Goal: Task Accomplishment & Management: Manage account settings

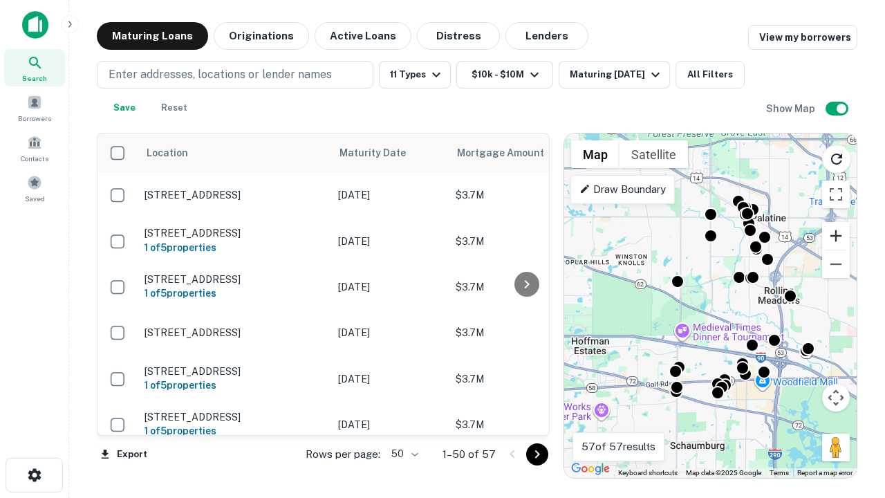
click at [836, 236] on button "Zoom in" at bounding box center [836, 236] width 28 height 28
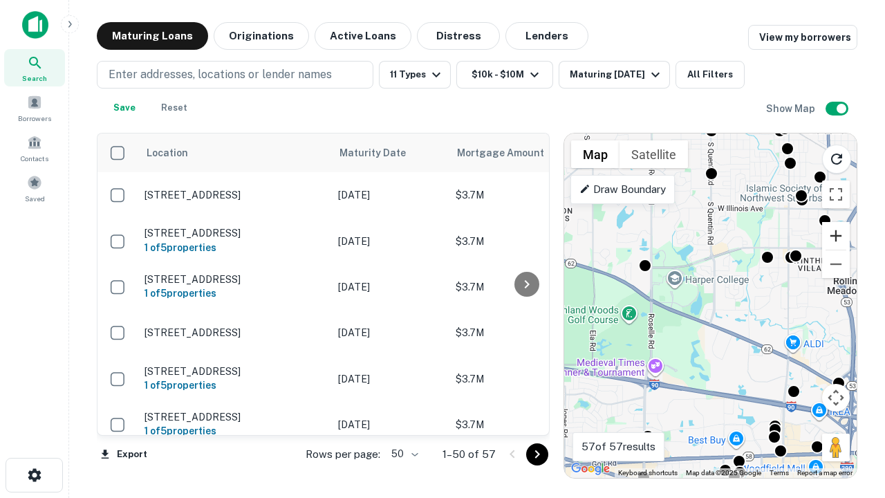
click at [836, 236] on button "Zoom in" at bounding box center [836, 236] width 28 height 28
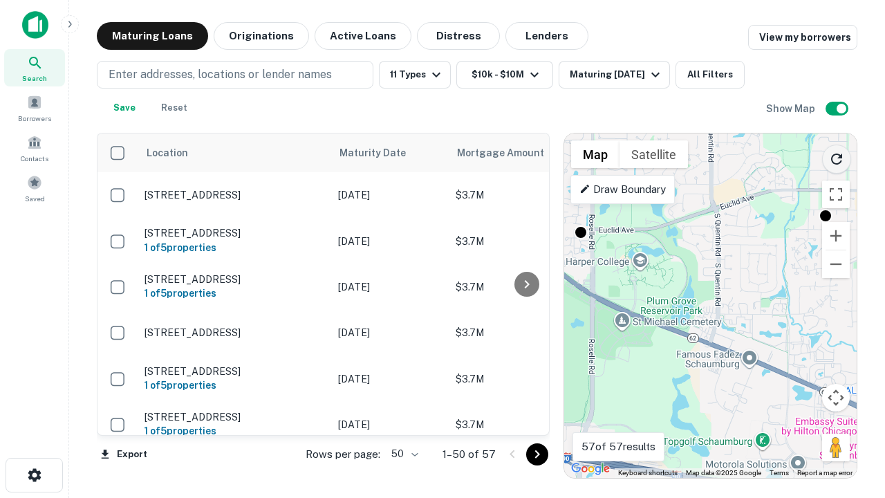
click at [837, 156] on icon "Reload search area" at bounding box center [836, 159] width 17 height 17
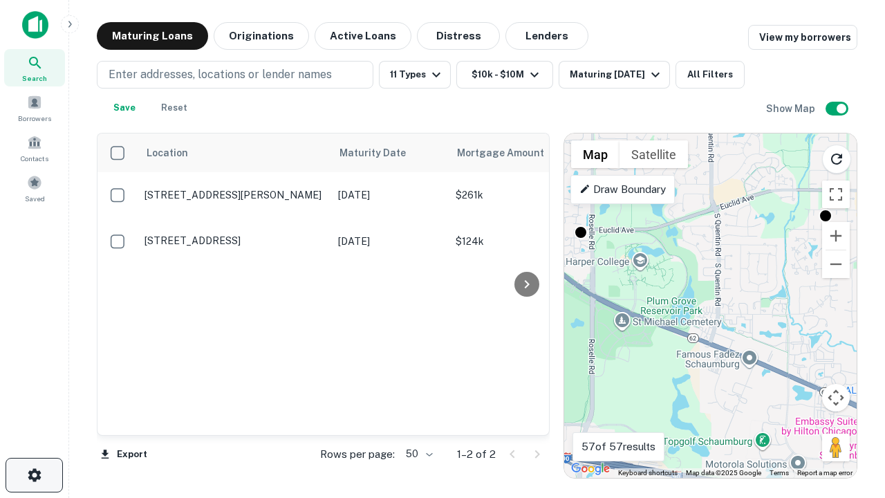
click at [34, 475] on icon "button" at bounding box center [34, 475] width 17 height 17
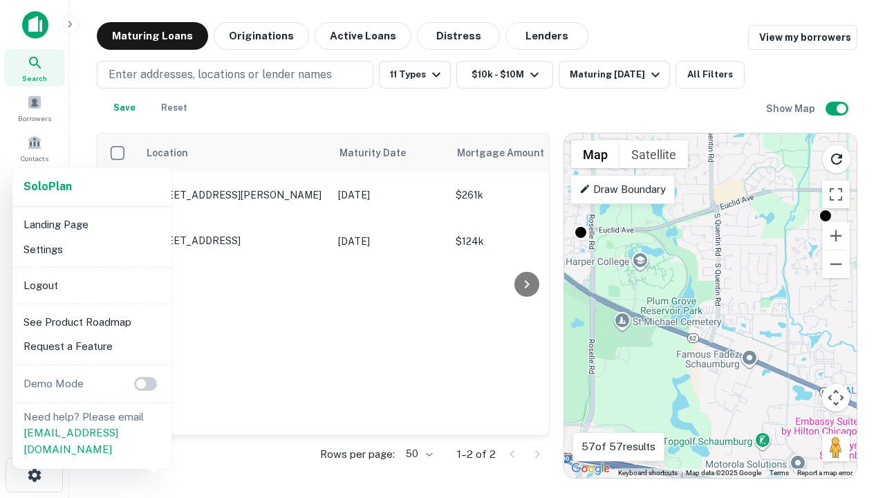
click at [91, 285] on li "Logout" at bounding box center [92, 285] width 148 height 25
